Goal: Transaction & Acquisition: Purchase product/service

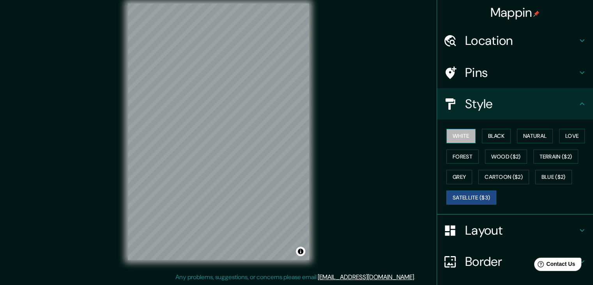
click at [452, 133] on button "White" at bounding box center [461, 136] width 29 height 14
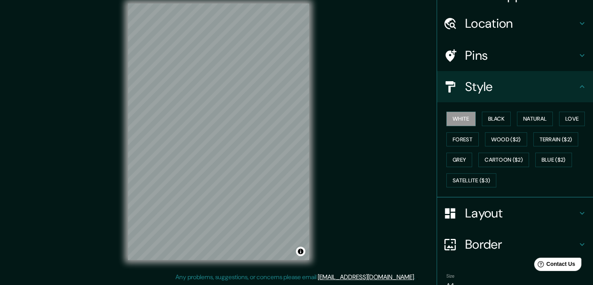
scroll to position [56, 0]
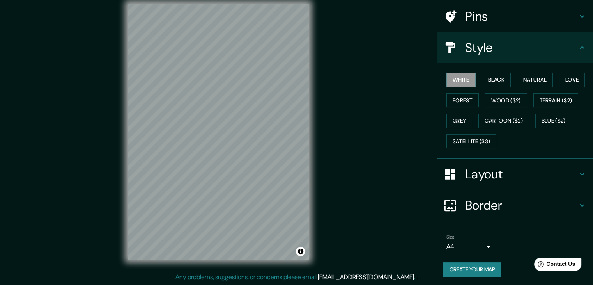
click at [465, 272] on button "Create your map" at bounding box center [473, 269] width 58 height 14
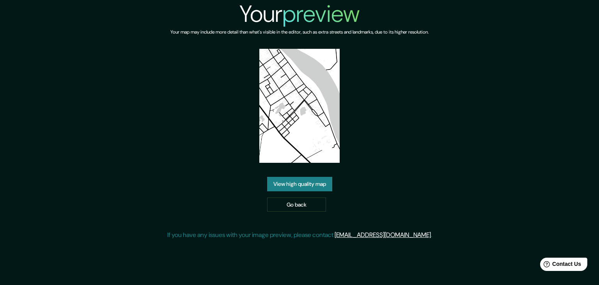
click at [321, 184] on link "View high quality map" at bounding box center [299, 184] width 65 height 14
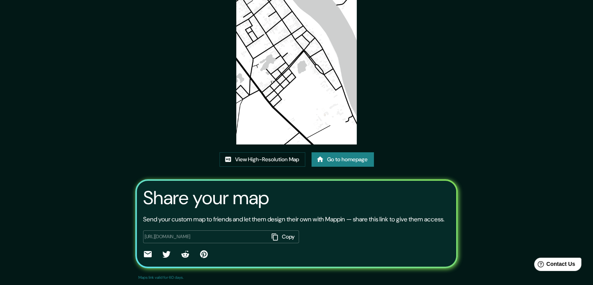
scroll to position [81, 0]
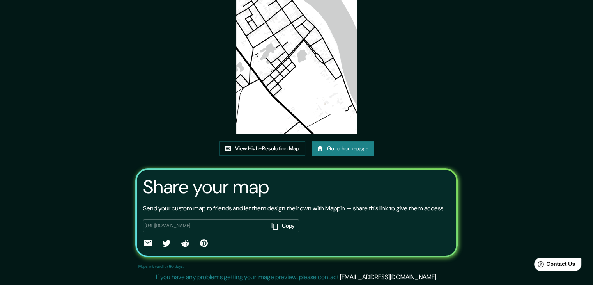
click at [277, 227] on button "Copy" at bounding box center [284, 225] width 30 height 13
click at [326, 227] on div "https://app.mappin.pro/map/30ed95bb85cb9438d9ab37cfca908d69923add0e?utm_source=…" at bounding box center [296, 231] width 307 height 36
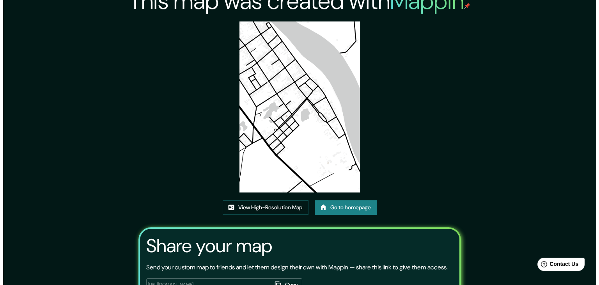
scroll to position [0, 0]
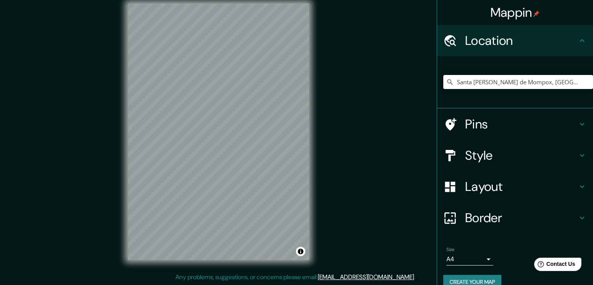
click at [571, 80] on input "Santa Cruz de Mompox, Bolívar, Colombia" at bounding box center [519, 82] width 150 height 14
drag, startPoint x: 566, startPoint y: 83, endPoint x: 517, endPoint y: 81, distance: 48.8
click at [517, 81] on input "Santa Cruz de Mompox, ColombiaBolívar," at bounding box center [519, 82] width 150 height 14
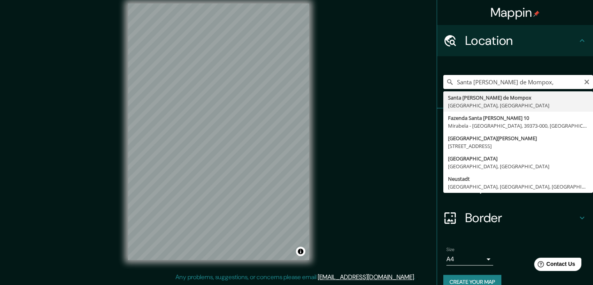
type input "Santa Cruz de Mompox, Bolívar, Colombia"
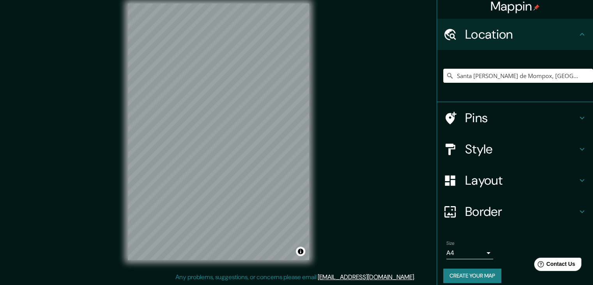
scroll to position [13, 0]
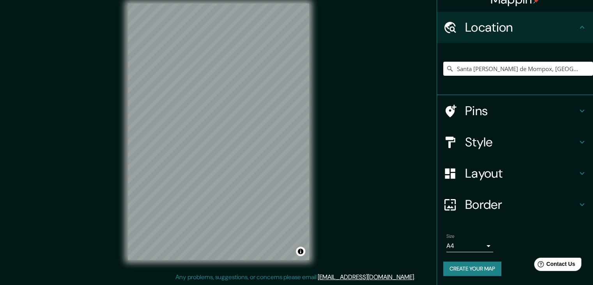
click at [475, 267] on button "Create your map" at bounding box center [473, 268] width 58 height 14
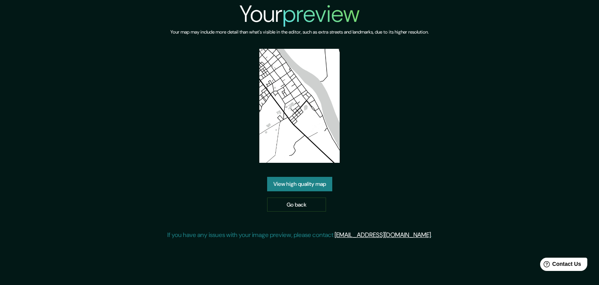
click at [310, 177] on link "View high quality map" at bounding box center [299, 184] width 65 height 14
